Goal: Task Accomplishment & Management: Manage account settings

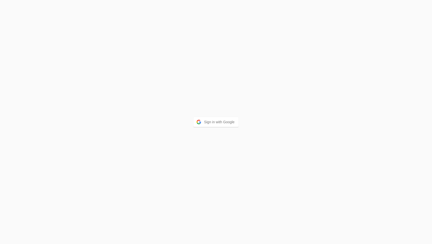
click at [225, 116] on div "Sign in with Google" at bounding box center [216, 122] width 432 height 244
click at [213, 128] on div "Sign in with Google" at bounding box center [216, 122] width 432 height 244
click at [215, 112] on div "Sign in with Google" at bounding box center [216, 122] width 432 height 244
click at [206, 123] on button "Sign in with Google" at bounding box center [215, 122] width 45 height 10
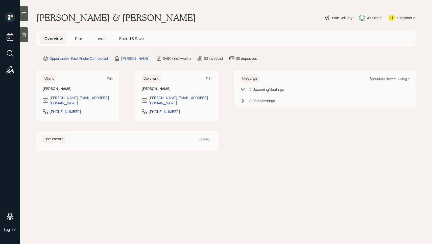
click at [79, 37] on span "Plan" at bounding box center [79, 39] width 8 height 6
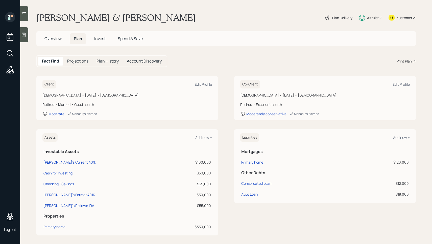
click at [98, 41] on span "Invest" at bounding box center [99, 39] width 11 height 6
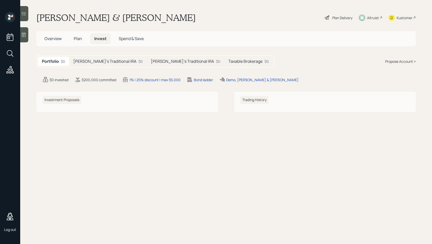
click at [128, 36] on h5 "Spend & Save" at bounding box center [131, 38] width 33 height 11
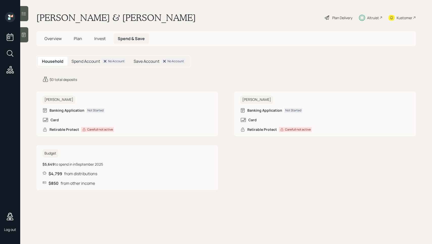
click at [58, 38] on span "Overview" at bounding box center [52, 39] width 17 height 6
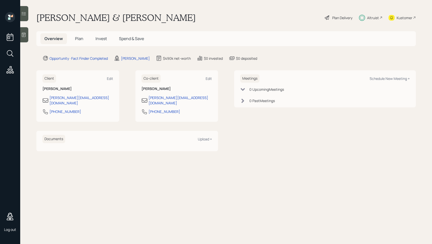
click at [258, 150] on main "Mike & Karen Demo Plan Delivery Altruist Kustomer Overview Plan Invest Spend & …" at bounding box center [225, 122] width 411 height 244
click at [343, 19] on div "Plan Delivery" at bounding box center [342, 17] width 20 height 5
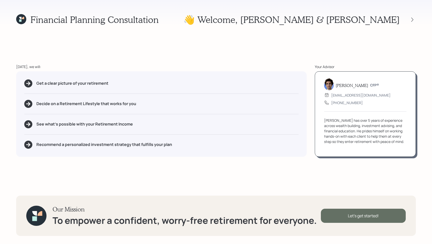
click at [347, 217] on div "Let's get started!" at bounding box center [363, 216] width 85 height 14
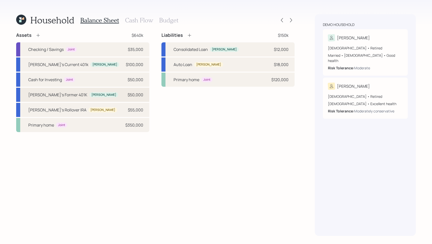
click at [77, 98] on div "Mike's Former 401K Mike $50,000" at bounding box center [82, 95] width 133 height 14
select select "company_sponsored"
select select "balanced"
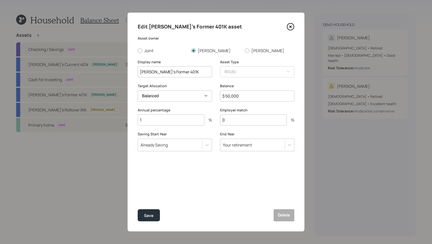
click at [292, 25] on icon at bounding box center [290, 27] width 8 height 8
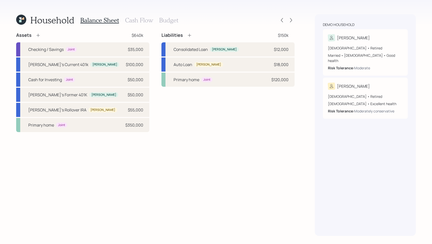
click at [137, 21] on h3 "Cash Flow" at bounding box center [139, 20] width 28 height 7
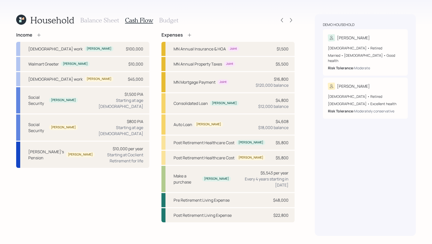
click at [190, 33] on icon at bounding box center [189, 35] width 5 height 5
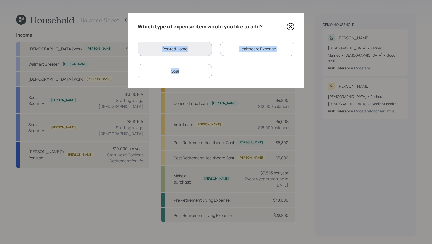
drag, startPoint x: 179, startPoint y: 70, endPoint x: 292, endPoint y: 10, distance: 127.9
click at [292, 10] on div "Which type of expense item would you like to add? Rented Home Healthcare Expens…" at bounding box center [216, 122] width 432 height 244
click at [290, 25] on icon at bounding box center [290, 27] width 8 height 8
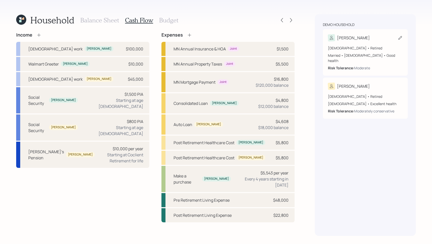
click at [367, 54] on div "Married • Male • Good health" at bounding box center [365, 58] width 75 height 11
select select "5"
select select "good"
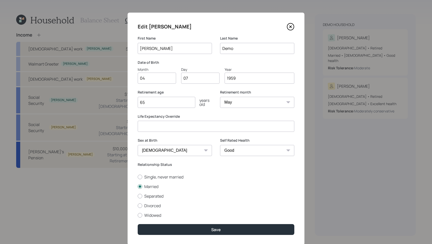
click at [292, 26] on icon at bounding box center [290, 27] width 8 height 8
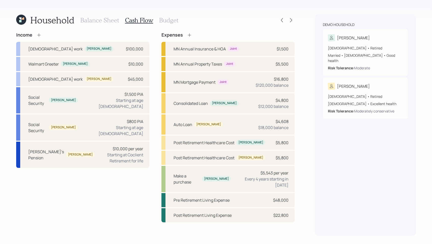
click at [170, 18] on h3 "Budget" at bounding box center [168, 20] width 19 height 7
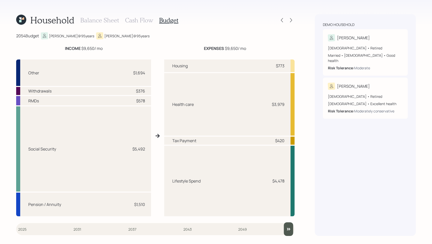
drag, startPoint x: 21, startPoint y: 233, endPoint x: 340, endPoint y: 190, distance: 322.1
type input "2054"
click at [294, 223] on input "slider" at bounding box center [155, 230] width 278 height 14
click at [290, 17] on div at bounding box center [290, 20] width 7 height 7
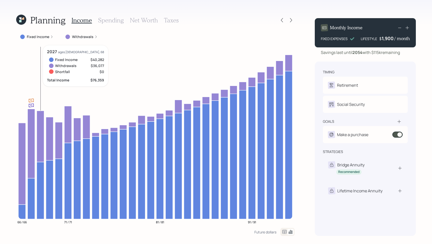
click at [41, 198] on icon at bounding box center [40, 190] width 7 height 57
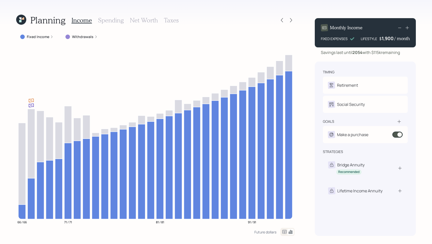
click at [47, 37] on label "Fixed Income" at bounding box center [38, 36] width 22 height 5
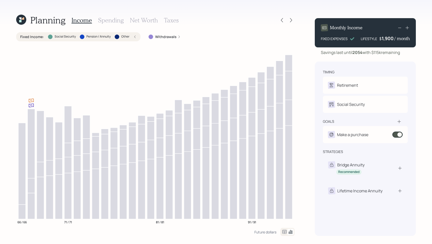
click at [51, 37] on div at bounding box center [50, 37] width 5 height 5
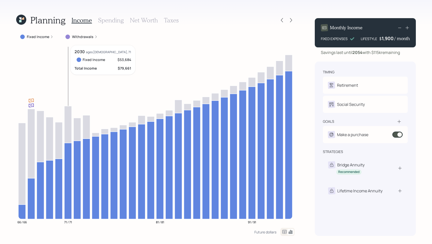
click at [68, 191] on icon at bounding box center [67, 181] width 7 height 76
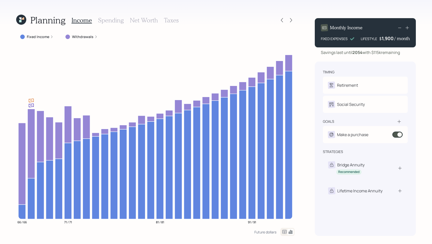
click at [33, 38] on label "Fixed Income" at bounding box center [38, 36] width 22 height 5
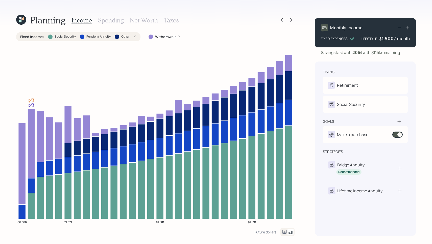
click at [59, 36] on label "Social Security" at bounding box center [65, 37] width 21 height 4
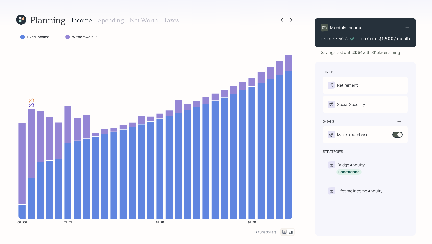
click at [41, 36] on label "Fixed Income" at bounding box center [38, 36] width 22 height 5
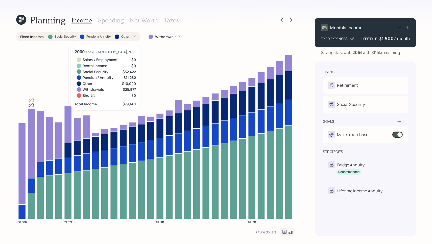
click at [67, 196] on icon at bounding box center [67, 196] width 7 height 46
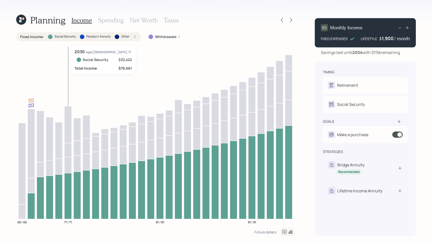
click at [67, 196] on icon at bounding box center [67, 196] width 7 height 46
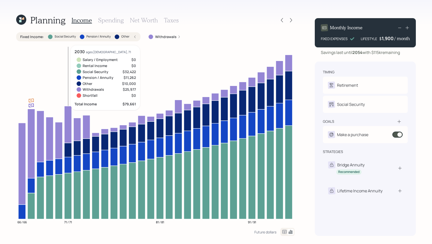
click at [67, 168] on icon at bounding box center [67, 165] width 7 height 16
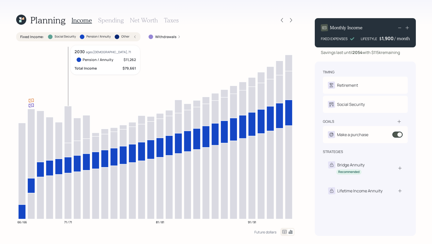
click at [67, 168] on icon at bounding box center [67, 165] width 7 height 16
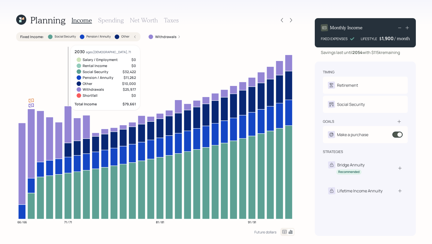
click at [68, 149] on icon at bounding box center [67, 150] width 7 height 14
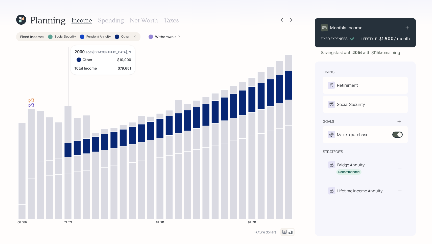
click at [68, 149] on icon at bounding box center [67, 150] width 7 height 14
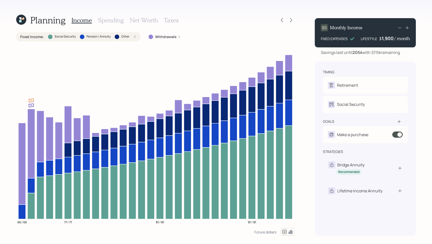
click at [124, 38] on label "Other" at bounding box center [125, 37] width 8 height 4
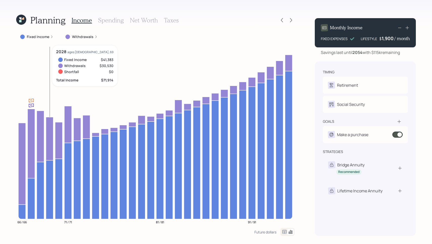
click at [48, 135] on icon at bounding box center [49, 138] width 7 height 43
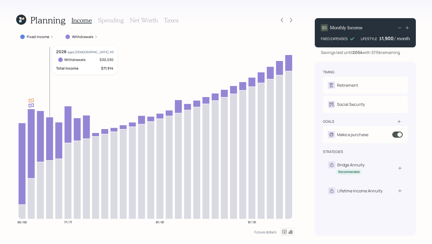
click at [48, 135] on icon at bounding box center [49, 138] width 7 height 43
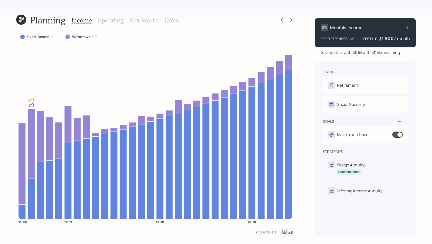
click at [408, 28] on icon at bounding box center [406, 27] width 5 height 5
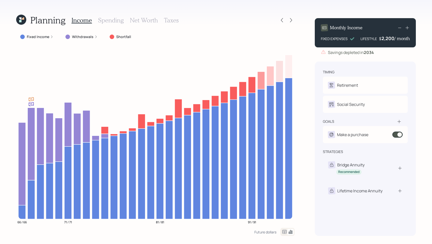
click at [398, 27] on icon at bounding box center [399, 28] width 6 height 6
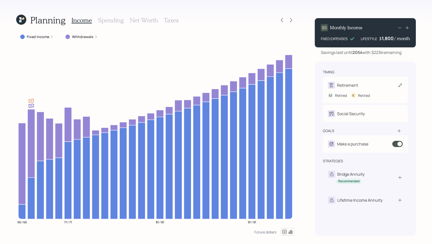
click at [354, 84] on div "Retirement" at bounding box center [347, 85] width 21 height 6
select select "5"
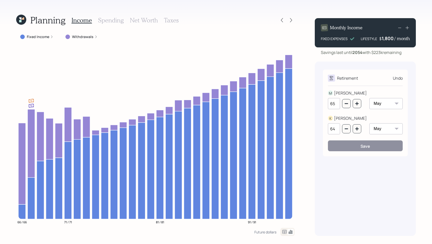
click at [395, 77] on div "Undo" at bounding box center [397, 78] width 10 height 6
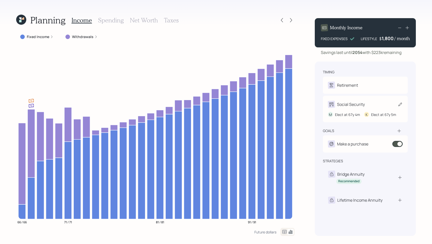
click at [351, 101] on div "Social Security" at bounding box center [346, 104] width 37 height 7
select select "4"
select select "5"
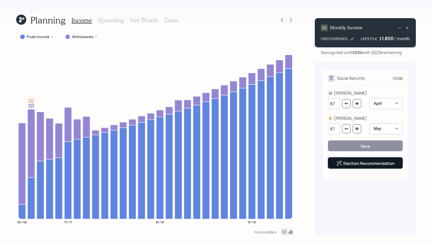
click at [352, 164] on link "Election Recommendation" at bounding box center [368, 164] width 51 height 6
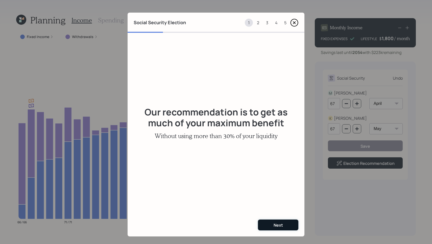
click at [280, 225] on div "Next" at bounding box center [277, 226] width 9 height 6
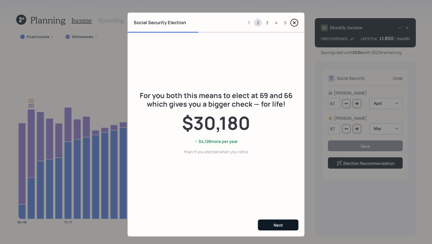
click at [280, 225] on div "Next" at bounding box center [277, 226] width 9 height 6
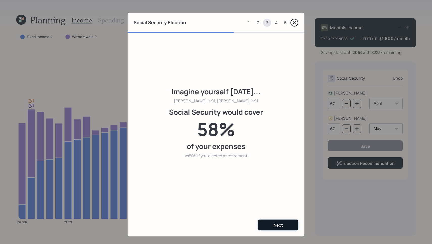
click at [280, 225] on div "Next" at bounding box center [277, 226] width 9 height 6
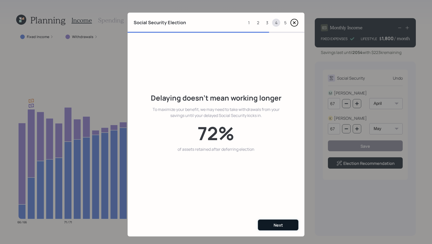
click at [274, 222] on button "Next" at bounding box center [278, 225] width 40 height 11
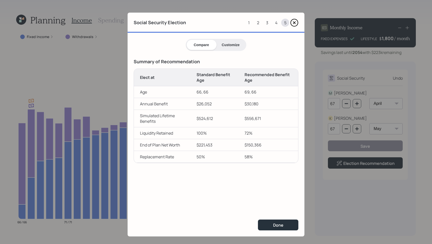
click at [227, 45] on button "Customize" at bounding box center [230, 45] width 29 height 10
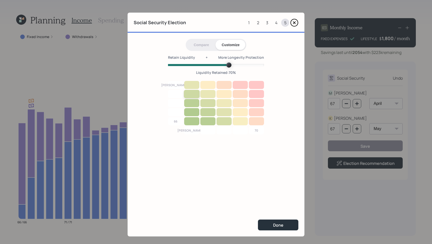
click at [190, 96] on div at bounding box center [192, 94] width 16 height 9
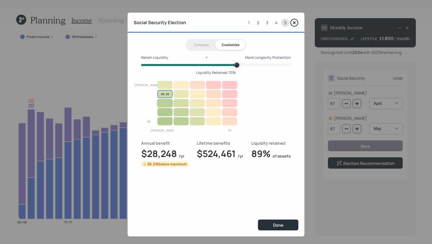
click at [171, 107] on div at bounding box center [165, 103] width 16 height 9
click at [202, 107] on div at bounding box center [197, 103] width 16 height 9
click at [227, 89] on div at bounding box center [230, 85] width 16 height 9
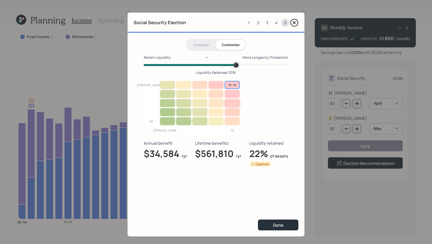
click at [228, 102] on div at bounding box center [232, 103] width 16 height 9
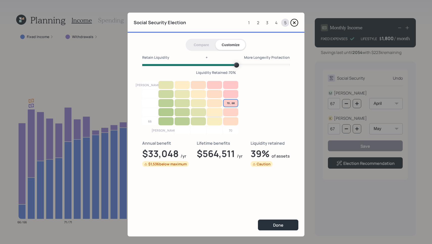
click at [207, 109] on div at bounding box center [214, 112] width 16 height 9
click at [184, 92] on div at bounding box center [181, 94] width 16 height 9
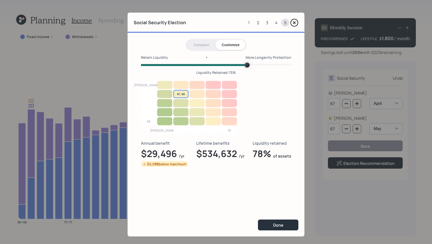
click at [249, 64] on span "Volume" at bounding box center [246, 65] width 5 height 5
click at [224, 90] on div "Karen 70 67 , 69 66 Mike 66 70" at bounding box center [216, 108] width 150 height 54
click at [227, 86] on div at bounding box center [229, 85] width 16 height 9
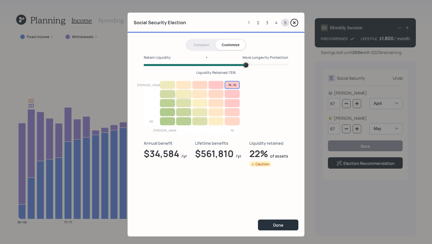
click at [188, 95] on div at bounding box center [184, 94] width 16 height 9
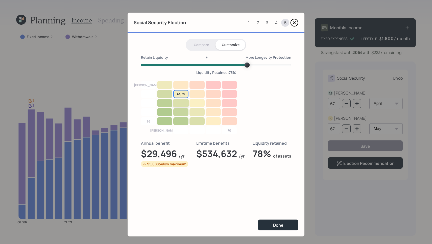
click at [185, 102] on div at bounding box center [181, 103] width 16 height 9
click at [224, 86] on div at bounding box center [229, 85] width 16 height 9
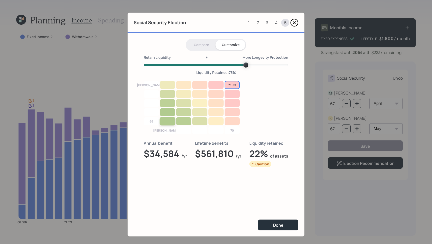
click at [166, 123] on div at bounding box center [168, 121] width 16 height 9
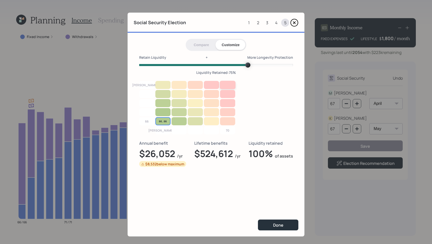
click at [224, 86] on div at bounding box center [227, 85] width 16 height 9
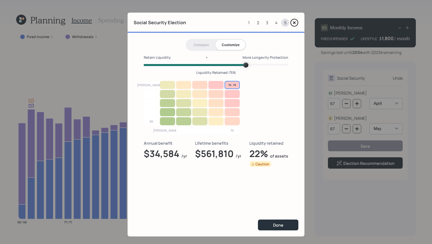
click at [293, 24] on icon at bounding box center [294, 23] width 8 height 8
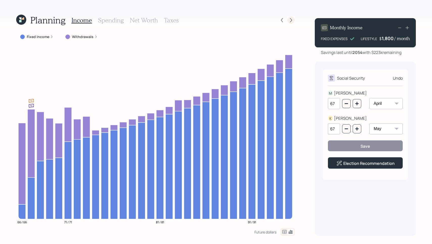
click at [287, 19] on div at bounding box center [290, 20] width 7 height 7
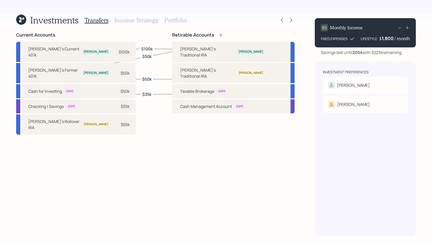
click at [287, 19] on div at bounding box center [290, 20] width 7 height 7
click at [141, 16] on div "Transfers Income Strategy Portfolio" at bounding box center [136, 20] width 102 height 12
click at [137, 20] on h3 "Income Strategy" at bounding box center [136, 20] width 44 height 7
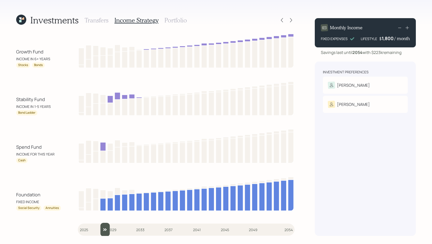
type input "2025"
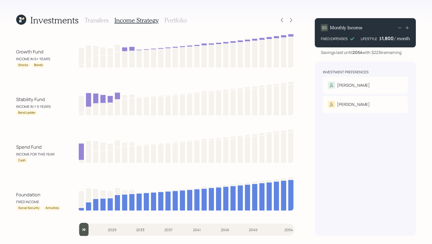
drag, startPoint x: 84, startPoint y: 228, endPoint x: 70, endPoint y: 210, distance: 22.9
click at [78, 223] on input "slider" at bounding box center [186, 230] width 217 height 14
